Goal: Register for event/course

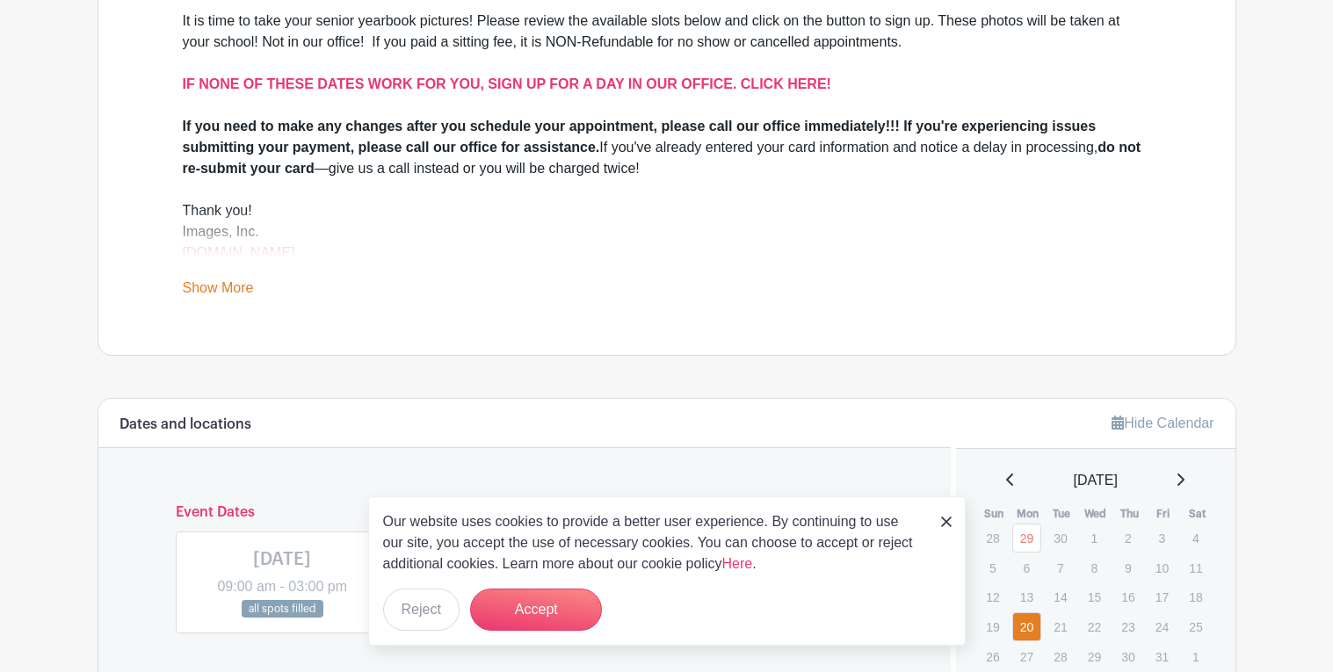
scroll to position [584, 0]
click at [947, 518] on img at bounding box center [946, 522] width 11 height 11
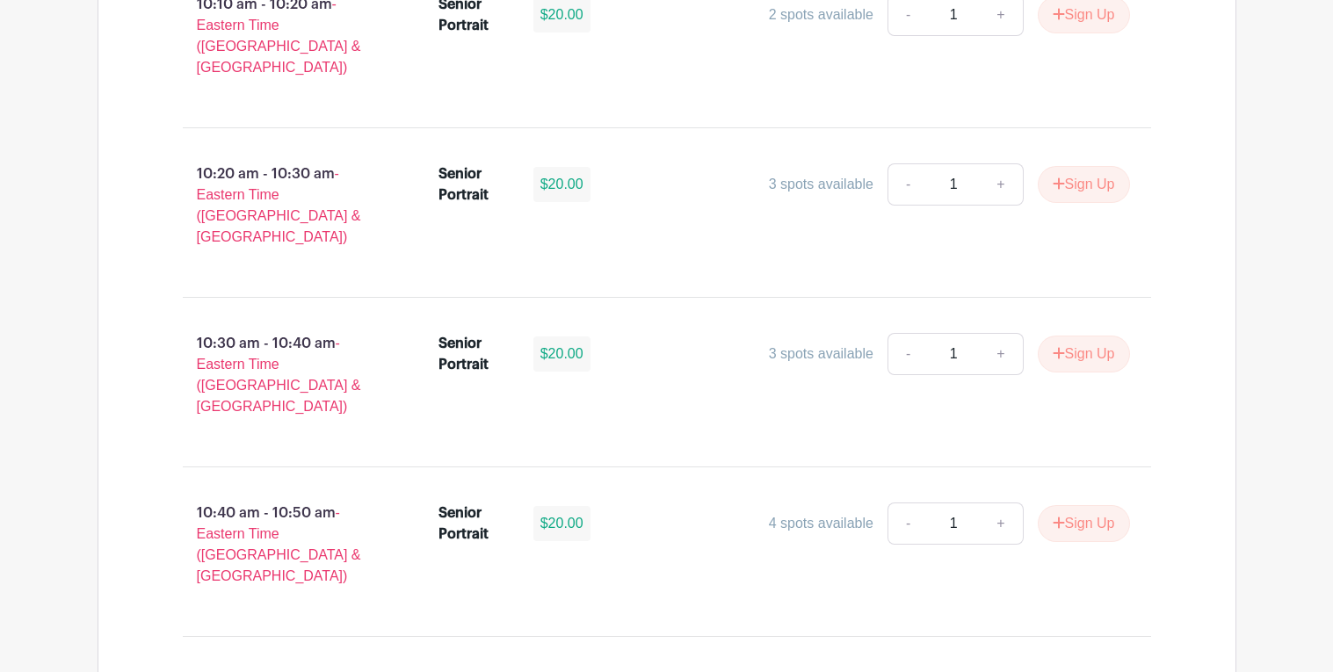
scroll to position [3739, 0]
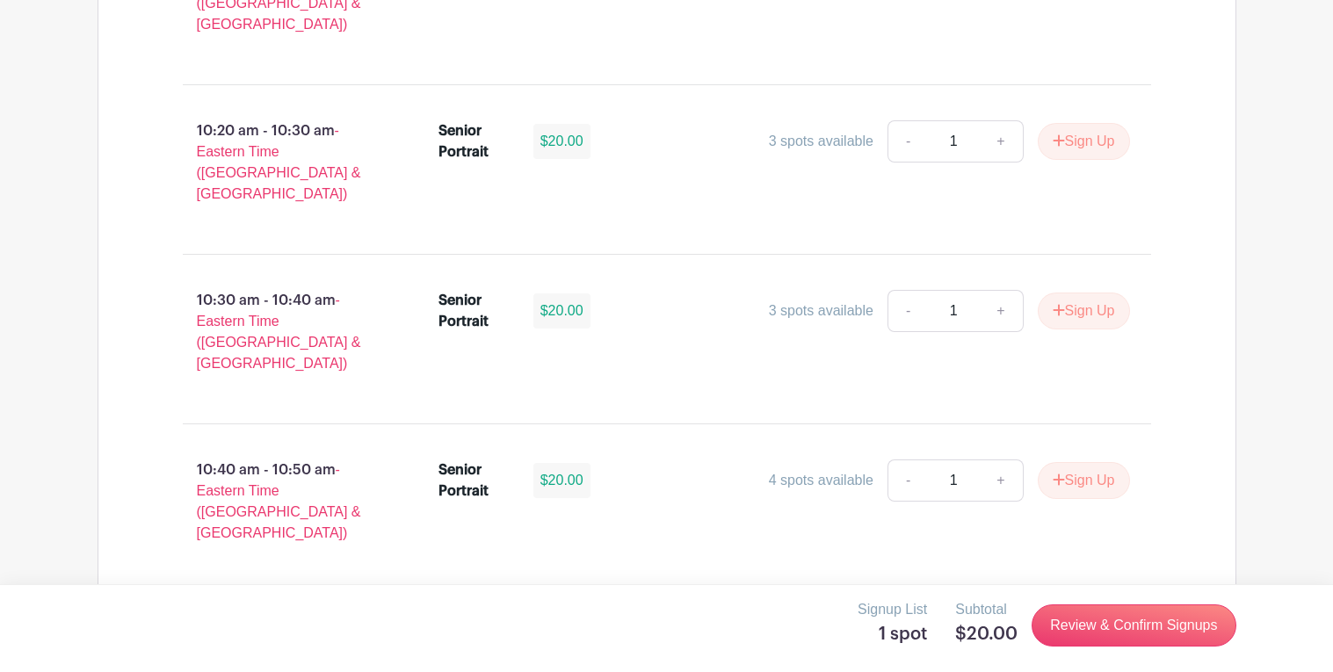
scroll to position [3786, 0]
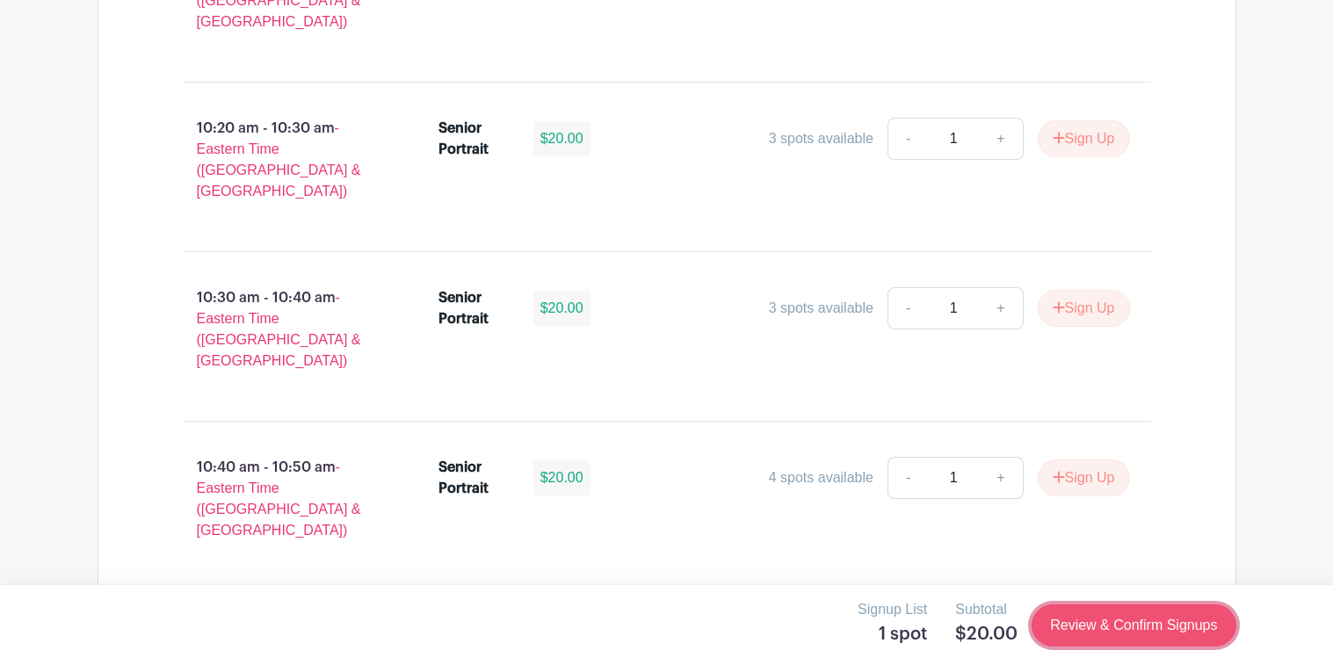
click at [1086, 636] on link "Review & Confirm Signups" at bounding box center [1133, 625] width 204 height 42
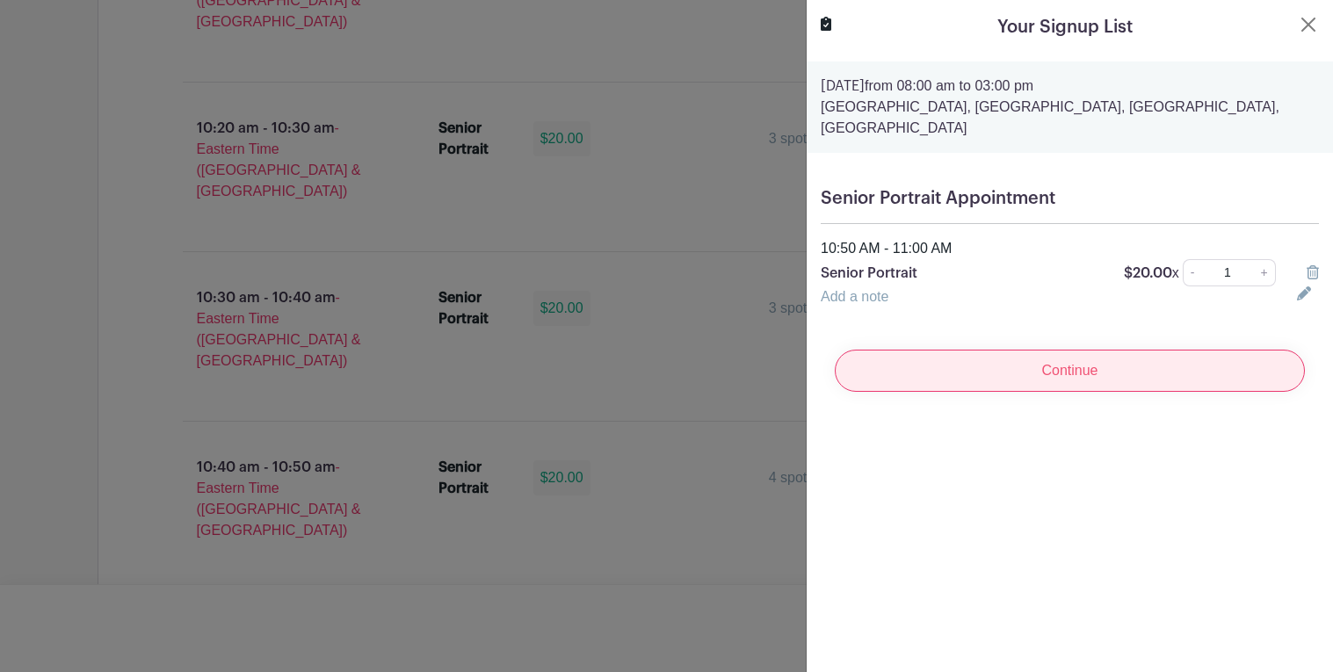
click at [1091, 366] on input "Continue" at bounding box center [1070, 371] width 470 height 42
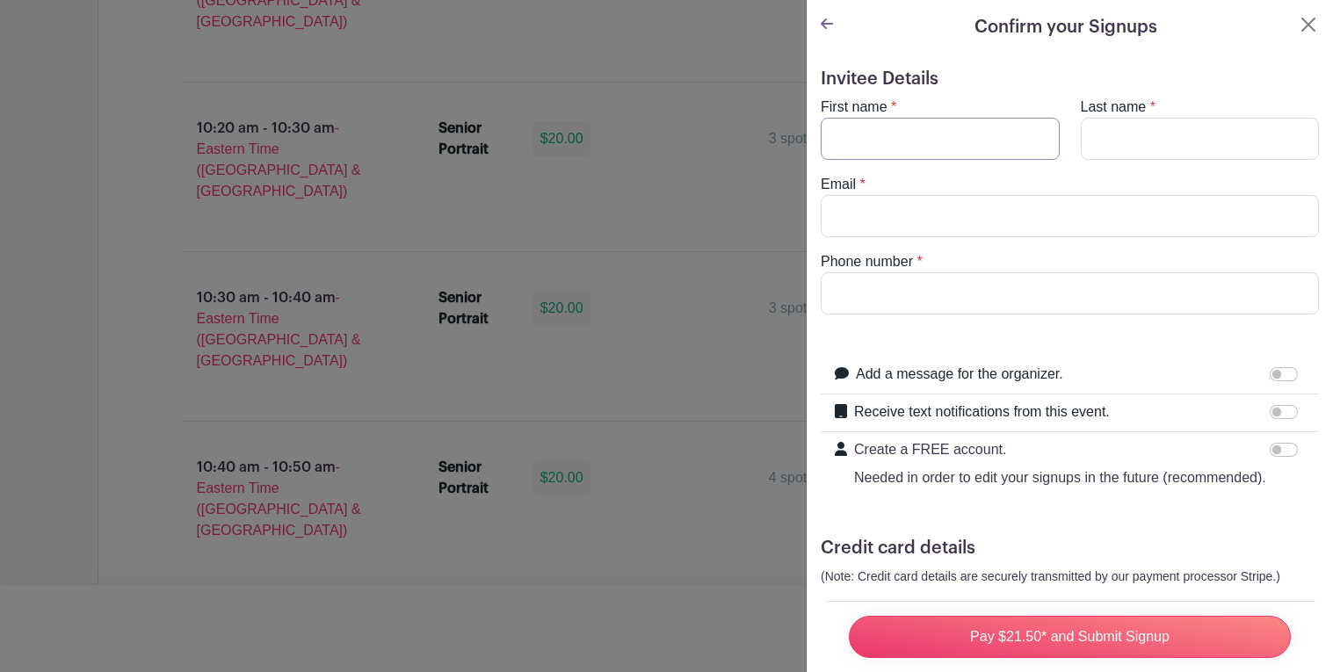
click at [958, 133] on input "First name" at bounding box center [940, 139] width 239 height 42
type input "JeAvondae"
type input "[PERSON_NAME]"
type input "[EMAIL_ADDRESS][DOMAIN_NAME]"
type input "8649711812"
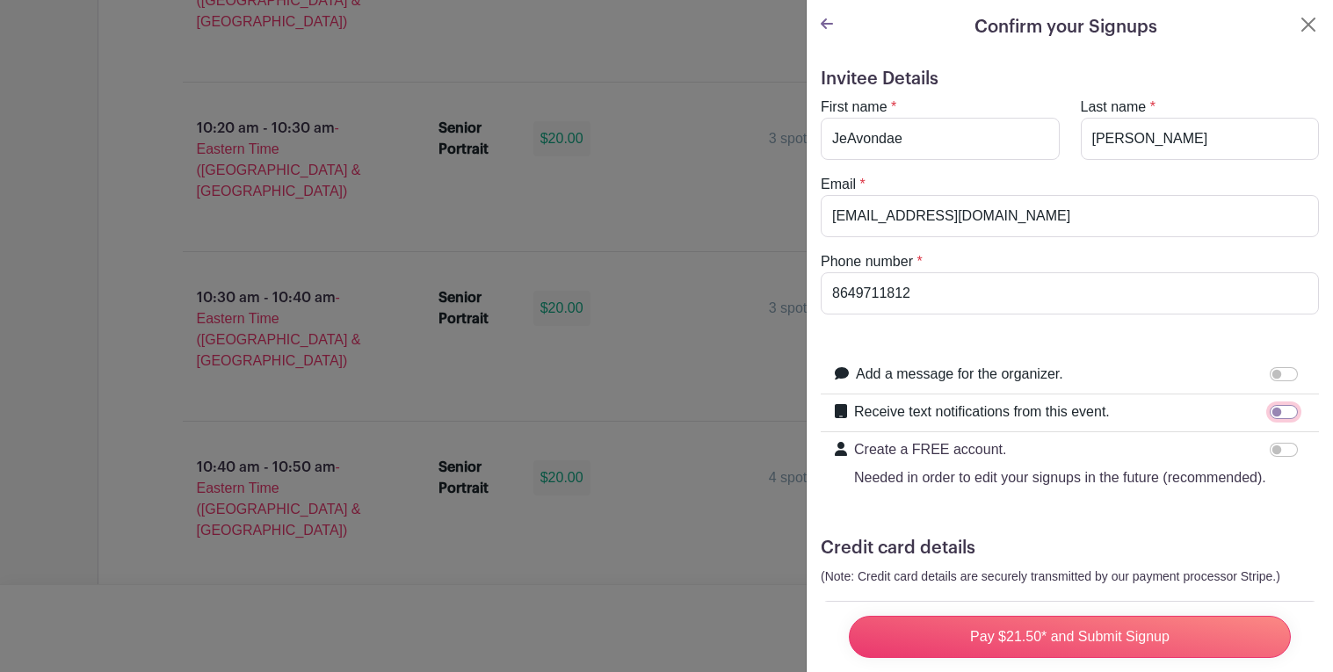
click at [1281, 416] on input "Receive text notifications from this event." at bounding box center [1283, 412] width 28 height 14
checkbox input "true"
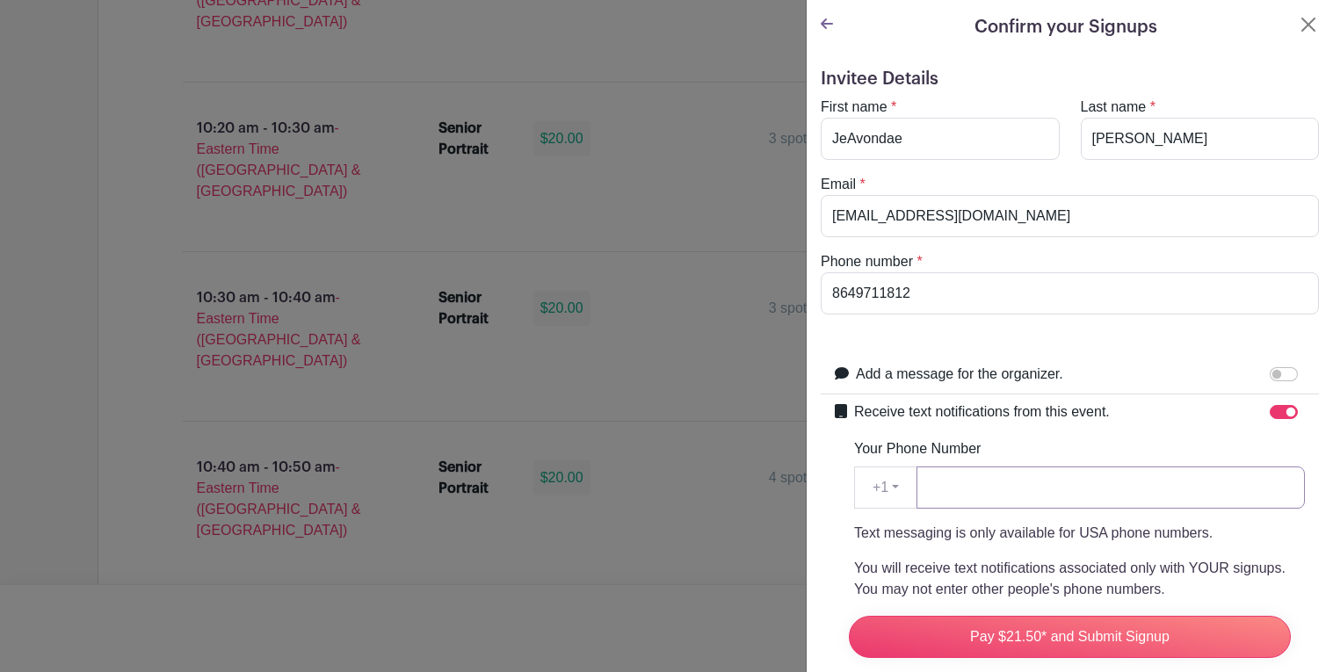
click at [1029, 498] on input "Your Phone Number" at bounding box center [1110, 487] width 388 height 42
type input "8649711812"
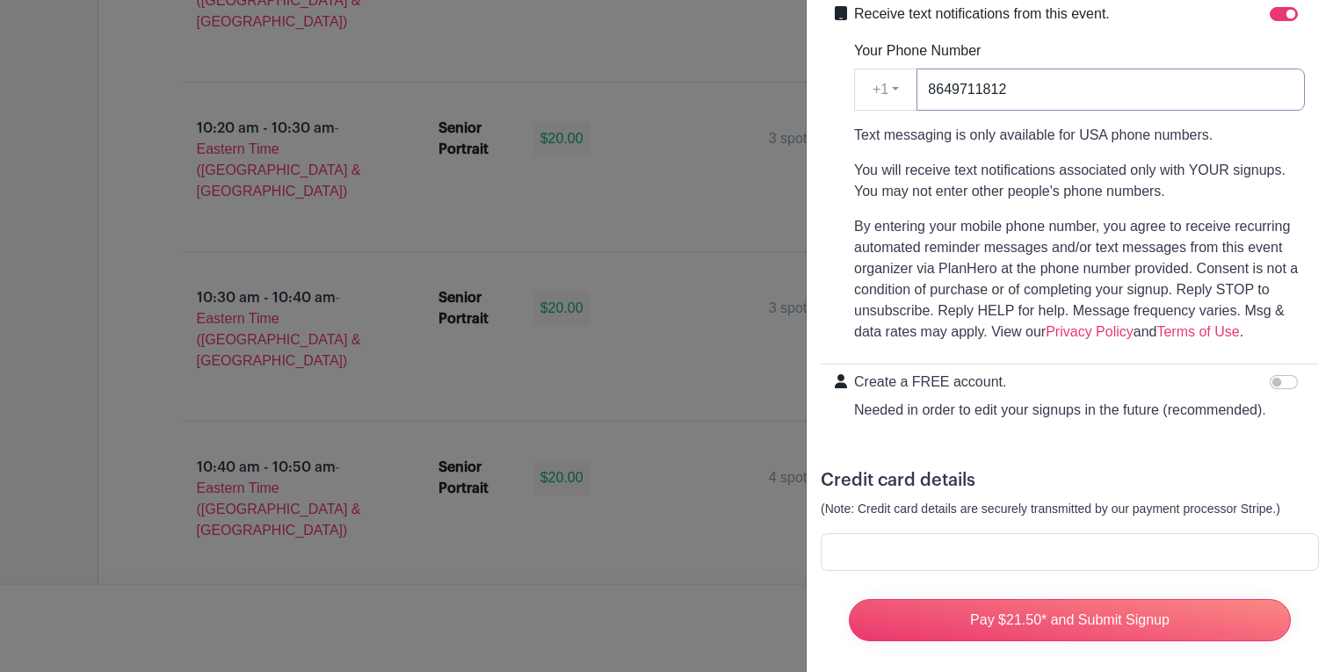
scroll to position [410, 0]
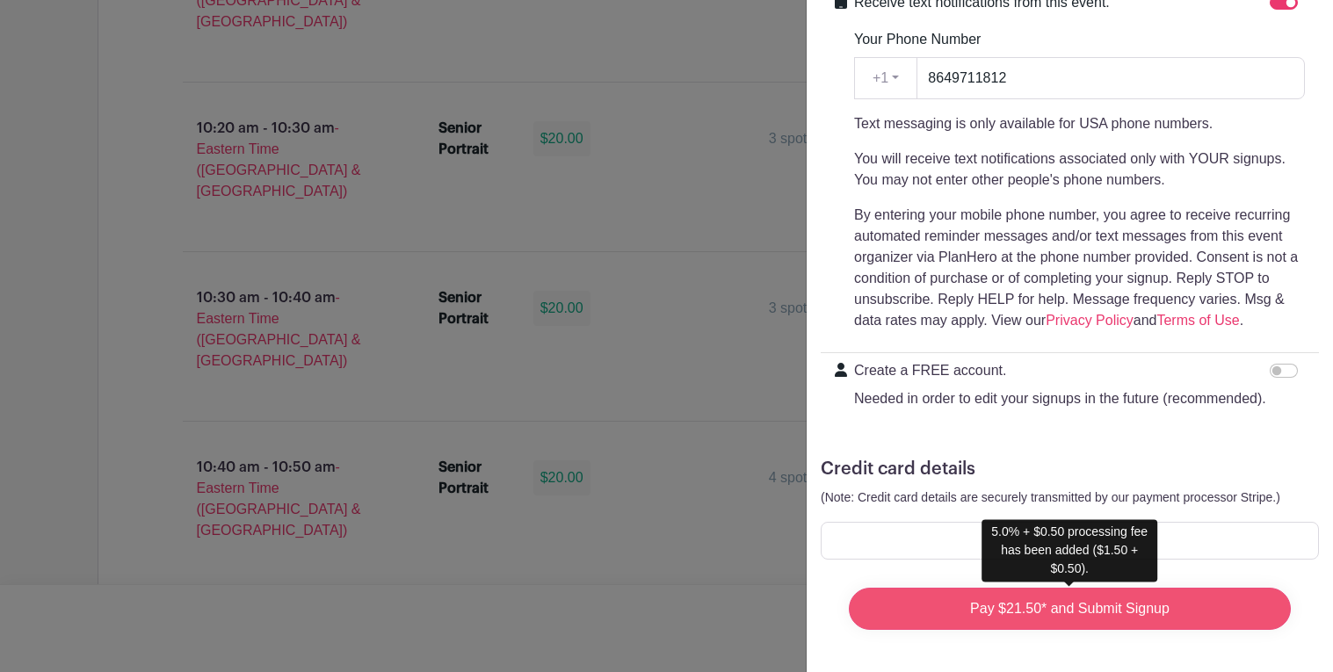
click at [1038, 611] on input "Pay $21.50* and Submit Signup" at bounding box center [1070, 609] width 442 height 42
